Goal: Information Seeking & Learning: Learn about a topic

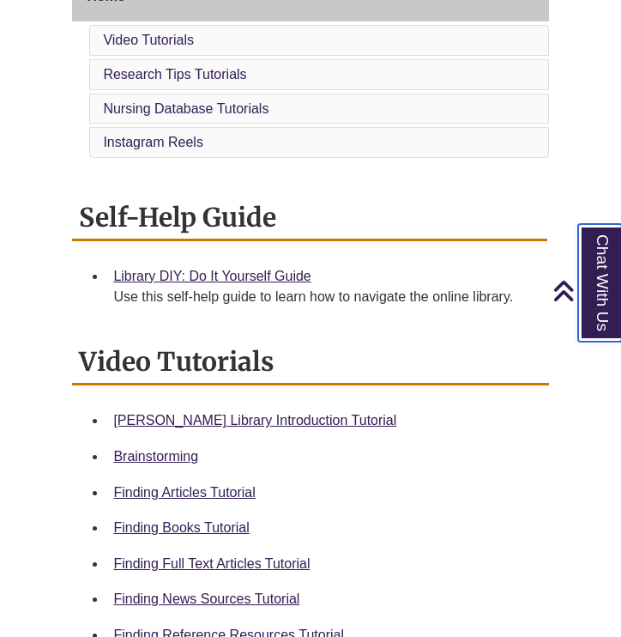
scroll to position [498, 0]
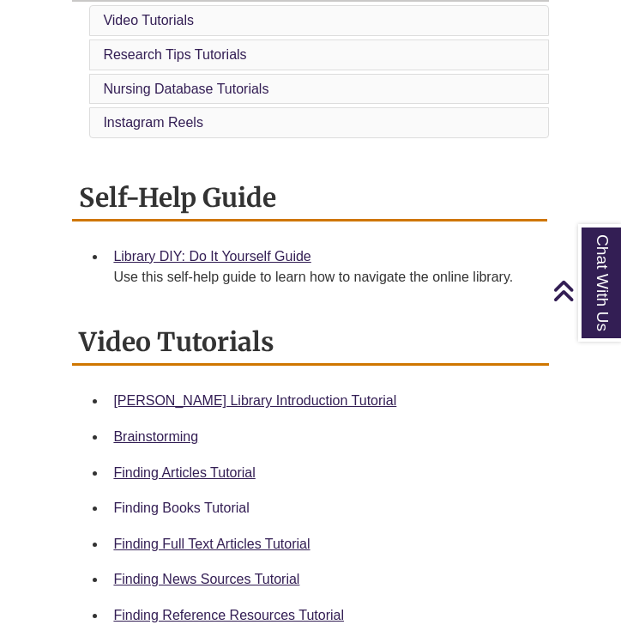
click at [206, 502] on link "Finding Books Tutorial" at bounding box center [181, 507] width 136 height 15
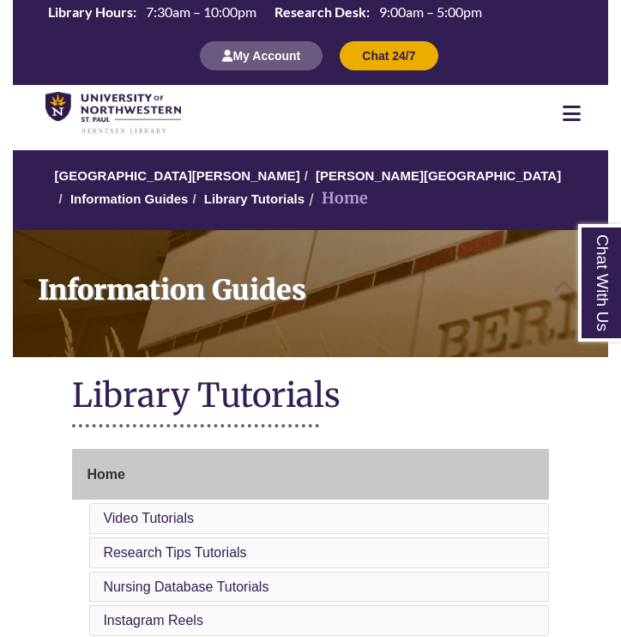
scroll to position [0, 0]
click at [577, 109] on icon at bounding box center [572, 113] width 18 height 21
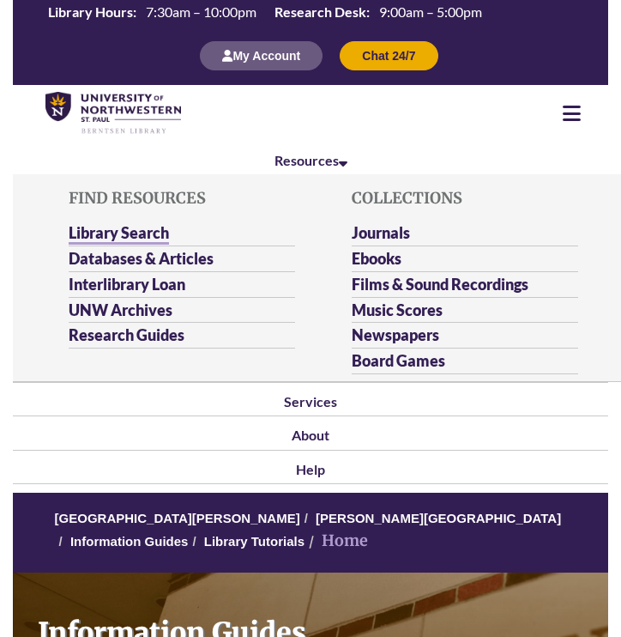
click at [136, 233] on link "Library Search" at bounding box center [119, 233] width 100 height 21
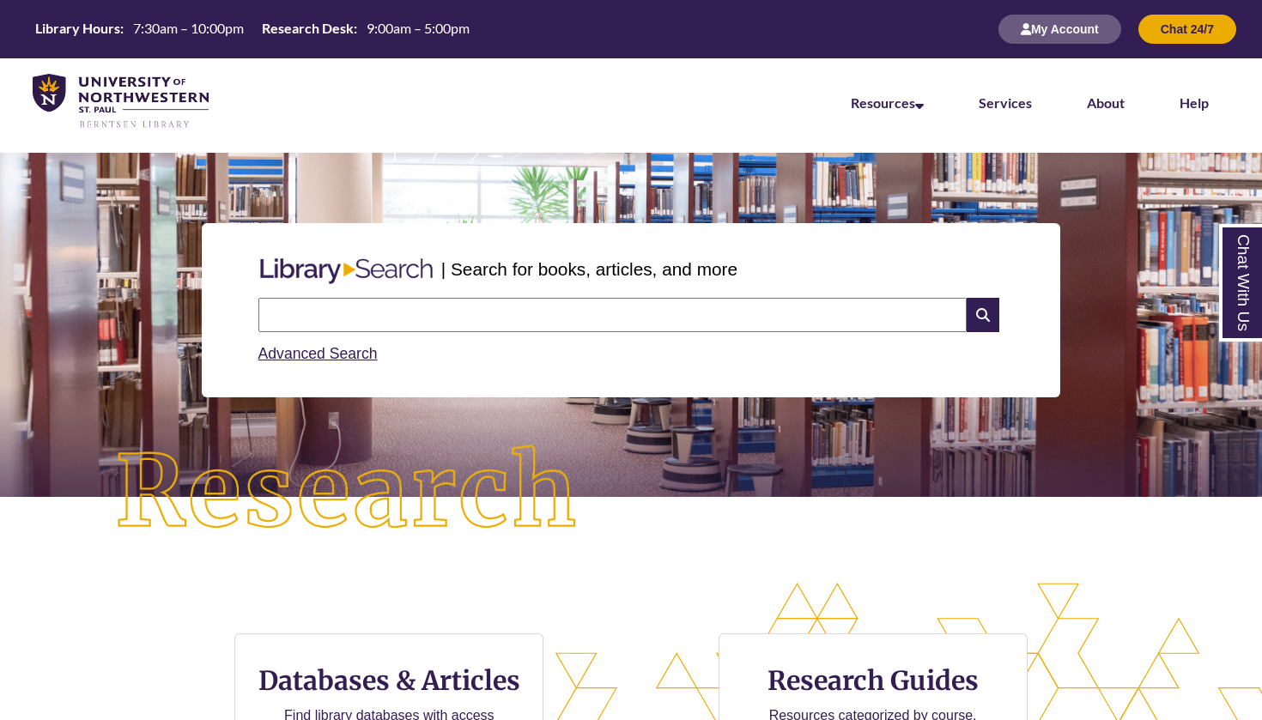
click at [569, 320] on input "text" at bounding box center [612, 315] width 708 height 34
type input "**********"
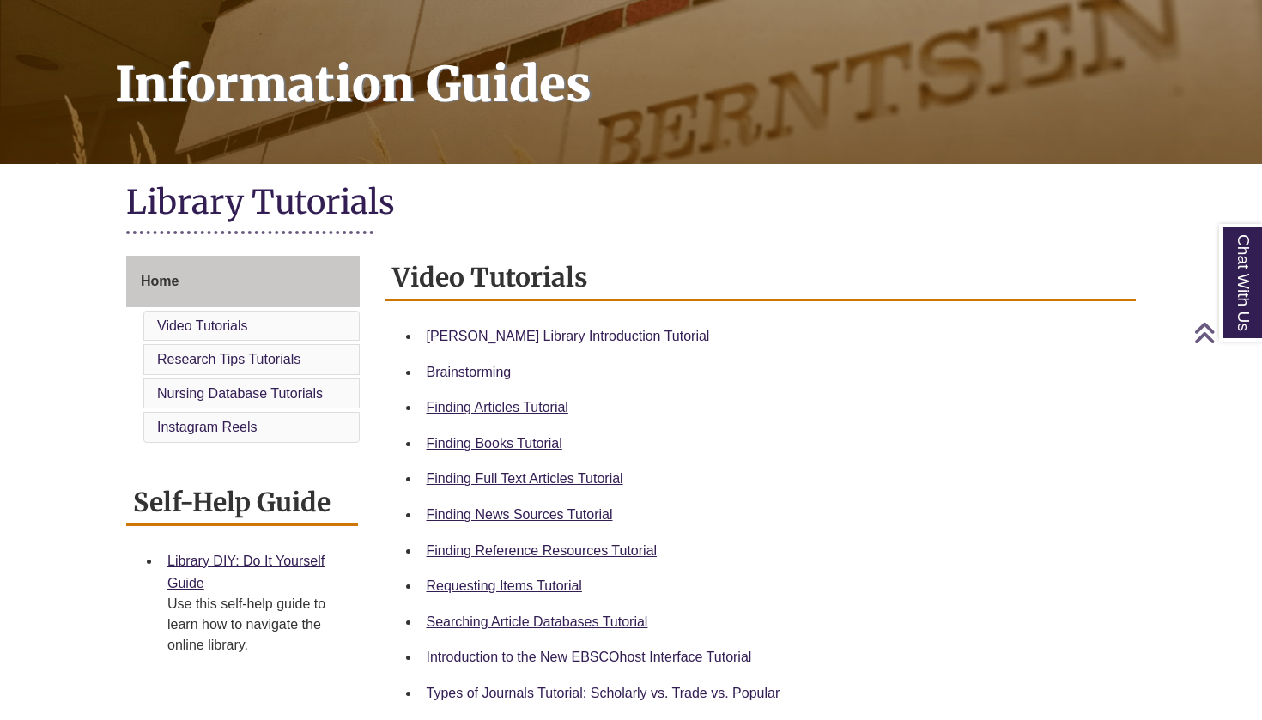
scroll to position [262, 0]
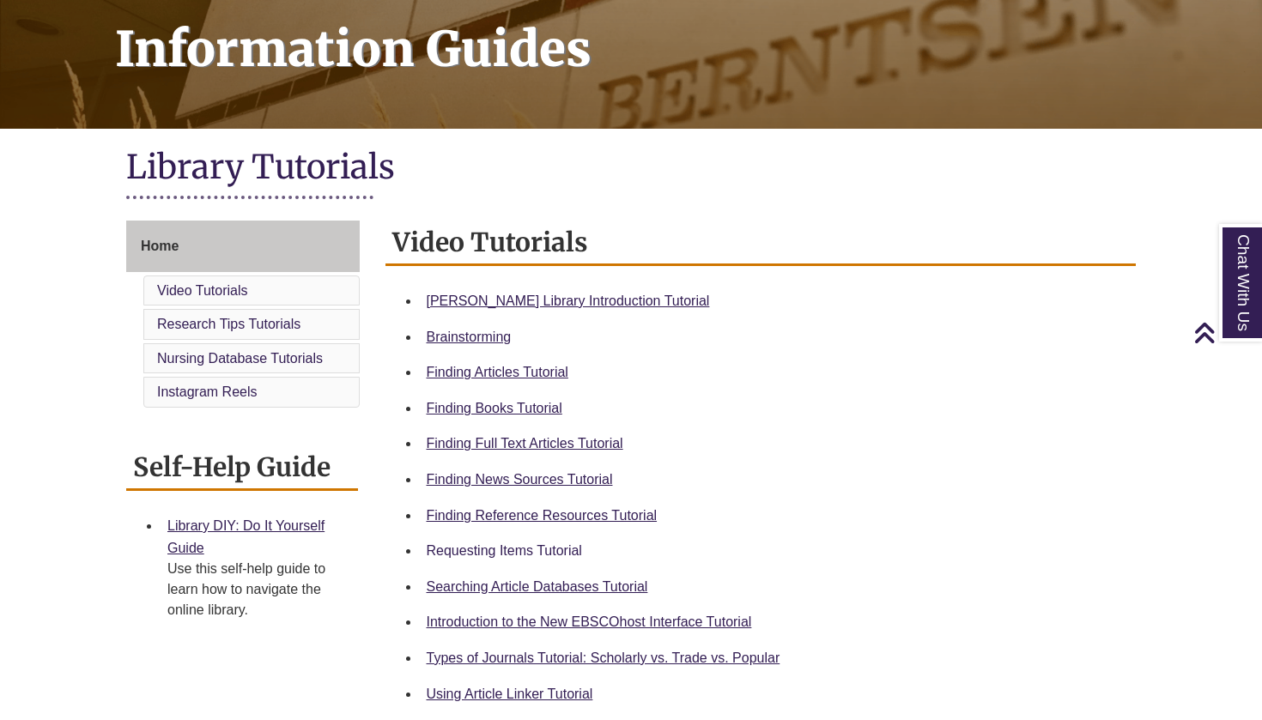
click at [538, 548] on link "Requesting Items Tutorial" at bounding box center [504, 550] width 155 height 15
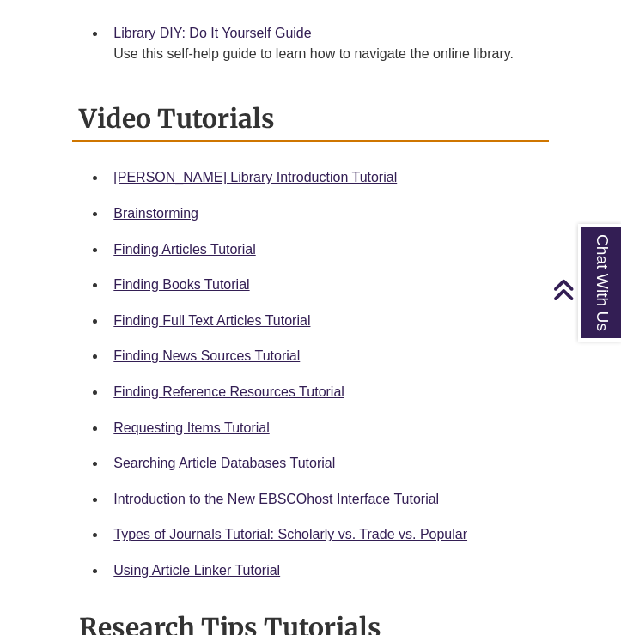
scroll to position [722, 0]
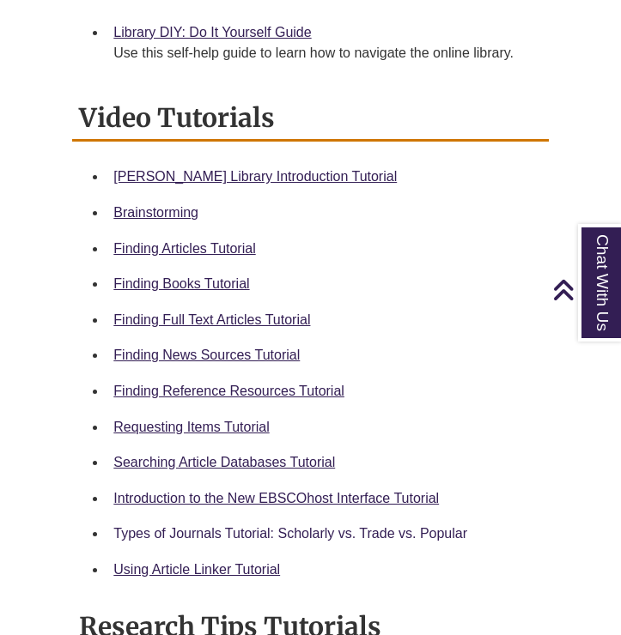
click at [367, 528] on link "Types of Journals Tutorial: Scholarly vs. Trade vs. Popular" at bounding box center [290, 533] width 354 height 15
